Goal: Task Accomplishment & Management: Manage account settings

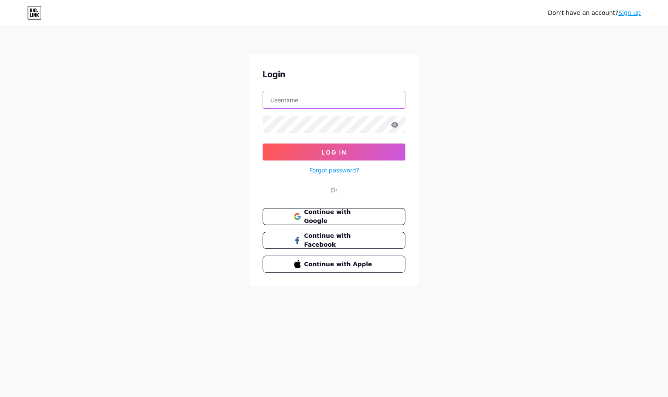
click at [308, 103] on input "text" at bounding box center [334, 99] width 142 height 17
type input "j.kliszkojdm@gmail.com"
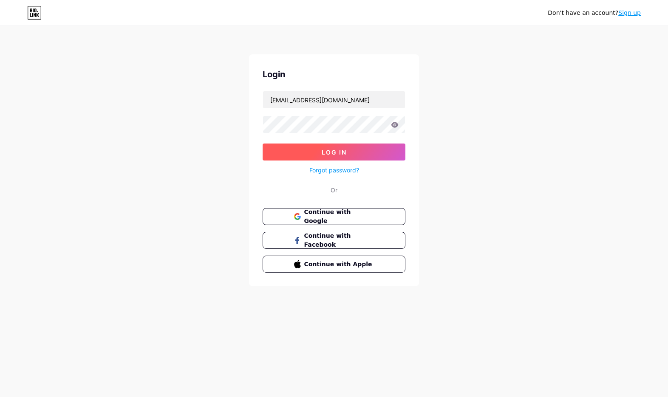
click at [348, 145] on button "Log In" at bounding box center [334, 152] width 143 height 17
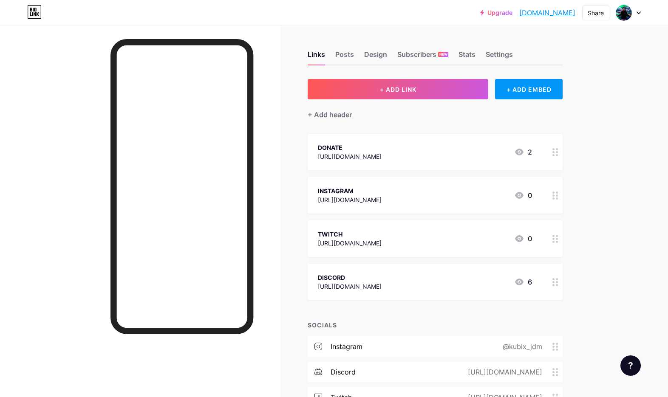
click at [558, 237] on icon at bounding box center [556, 239] width 6 height 8
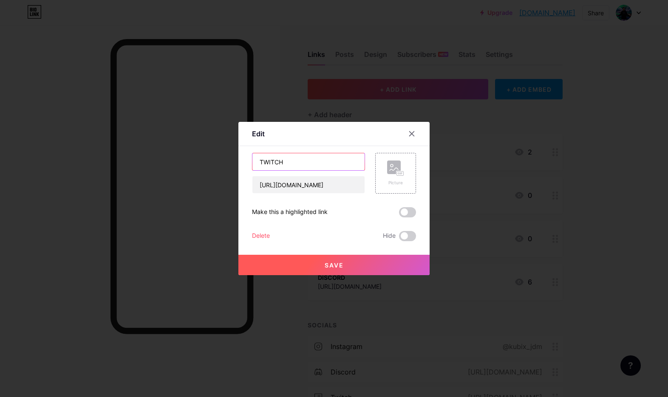
drag, startPoint x: 298, startPoint y: 162, endPoint x: 196, endPoint y: 164, distance: 102.9
click at [196, 164] on div "Edit Content YouTube Play YouTube video without leaving your page. ADD Vimeo Pl…" at bounding box center [334, 198] width 668 height 397
type input "KICK"
click at [299, 185] on input "[URL][DOMAIN_NAME]" at bounding box center [308, 184] width 112 height 17
paste input "kick.com/kliczko-og"
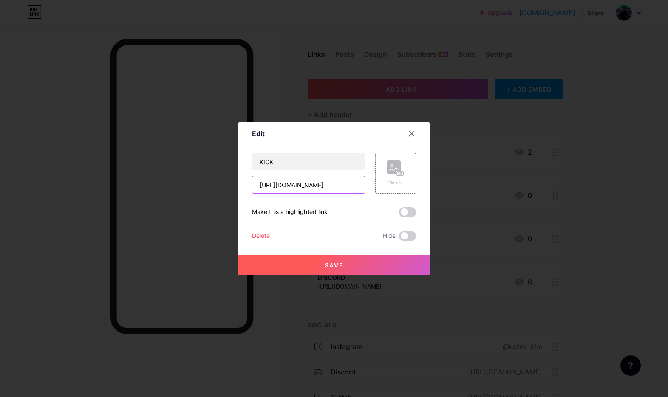
type input "https://kick.com/kliczko-og"
click at [359, 270] on button "Save" at bounding box center [333, 265] width 191 height 20
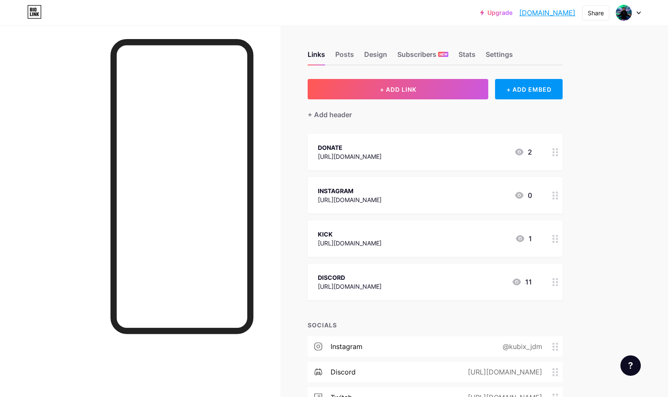
drag, startPoint x: 383, startPoint y: 230, endPoint x: 397, endPoint y: 227, distance: 14.2
click at [397, 227] on div "KICK https://kick.com/kliczko-og 1" at bounding box center [435, 239] width 255 height 37
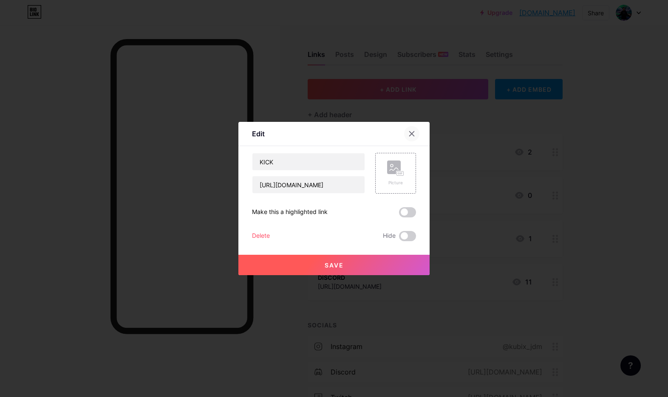
click at [411, 135] on icon at bounding box center [412, 134] width 5 height 5
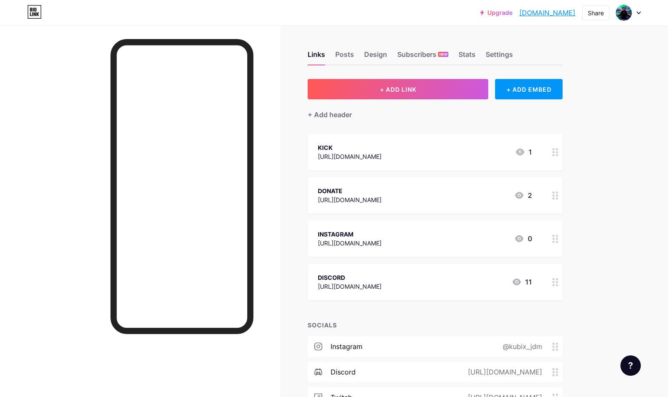
scroll to position [104, 0]
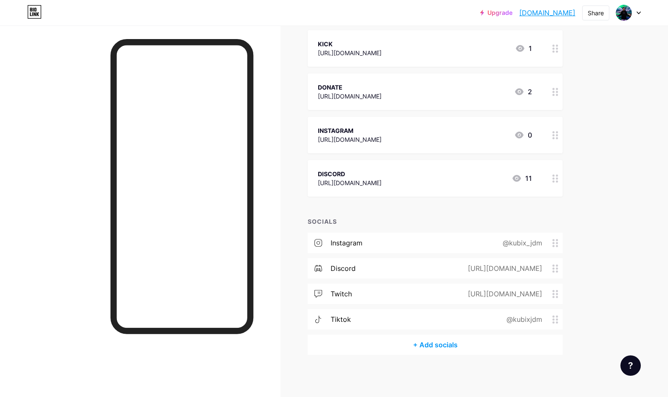
click at [434, 347] on div "+ Add socials" at bounding box center [435, 345] width 255 height 20
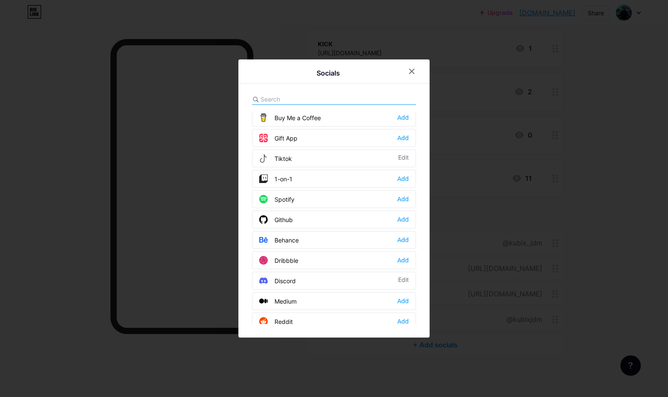
scroll to position [113, 0]
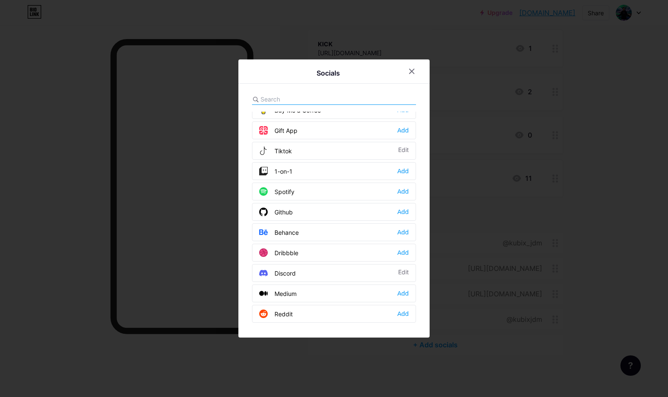
click at [303, 102] on input "text" at bounding box center [308, 99] width 94 height 9
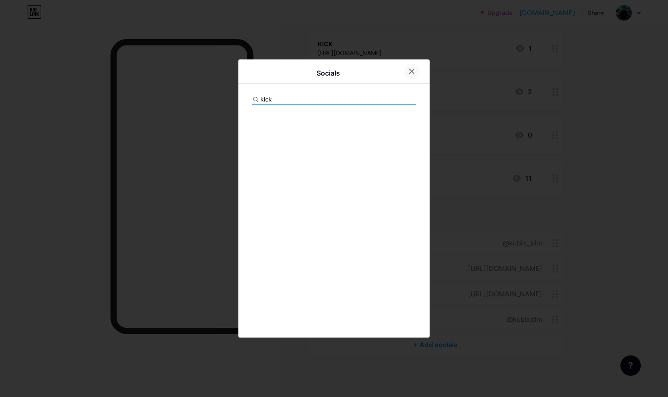
type input "kick"
click at [412, 72] on icon at bounding box center [412, 71] width 5 height 5
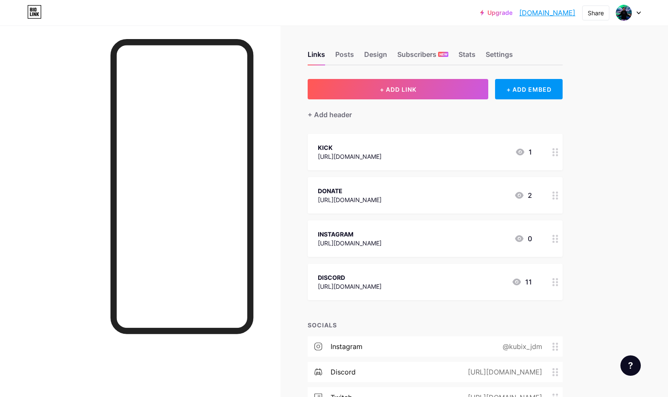
click at [638, 11] on div at bounding box center [628, 12] width 25 height 15
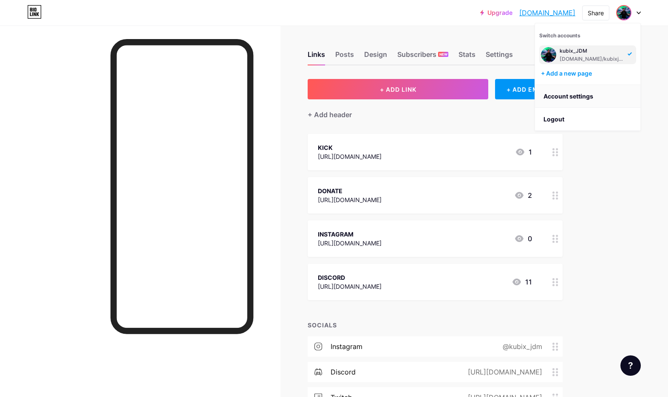
click at [576, 99] on link "Account settings" at bounding box center [587, 96] width 105 height 23
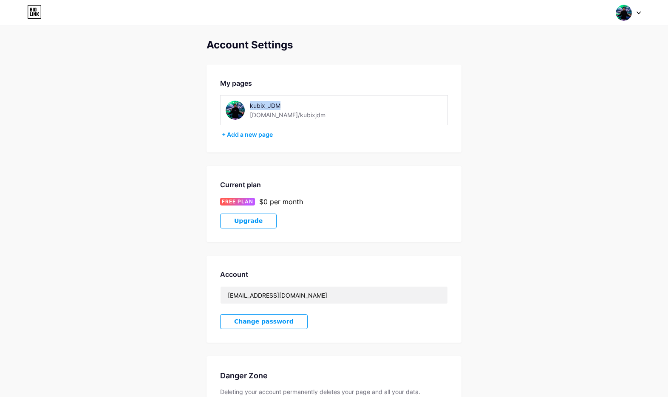
drag, startPoint x: 280, startPoint y: 103, endPoint x: 252, endPoint y: 97, distance: 28.2
click at [252, 97] on div "kubix_JDM bio.link/kubixjdm" at bounding box center [334, 110] width 228 height 30
click at [268, 116] on div "[DOMAIN_NAME]/kubixjdm" at bounding box center [288, 115] width 76 height 9
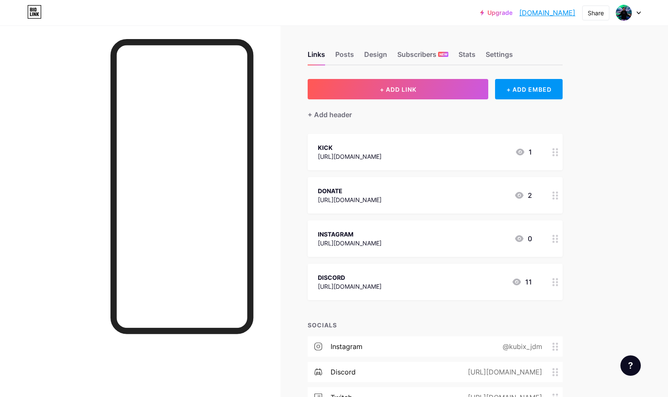
click at [553, 14] on link "[DOMAIN_NAME]" at bounding box center [547, 13] width 56 height 10
